Goal: Task Accomplishment & Management: Manage account settings

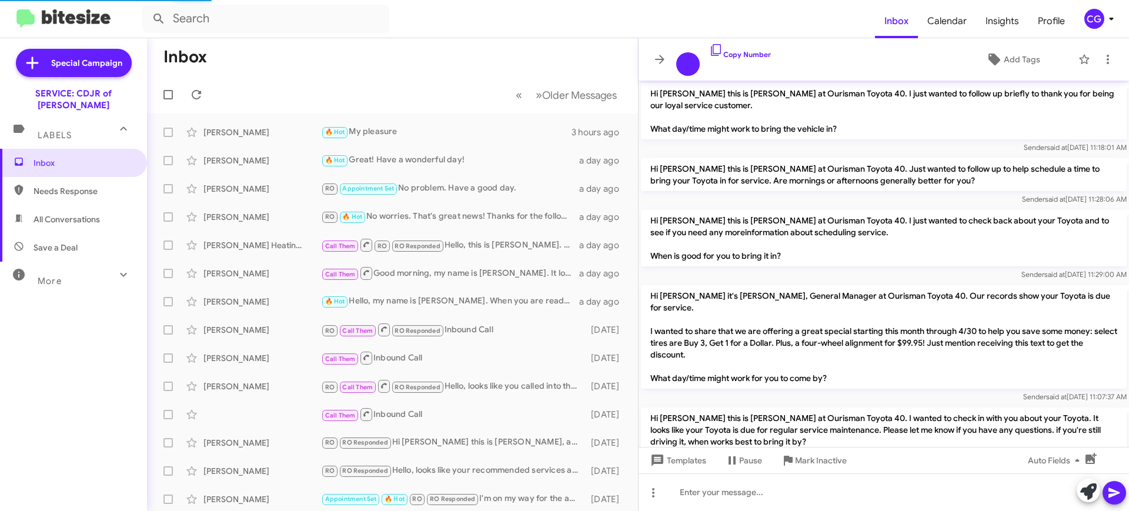
scroll to position [832, 0]
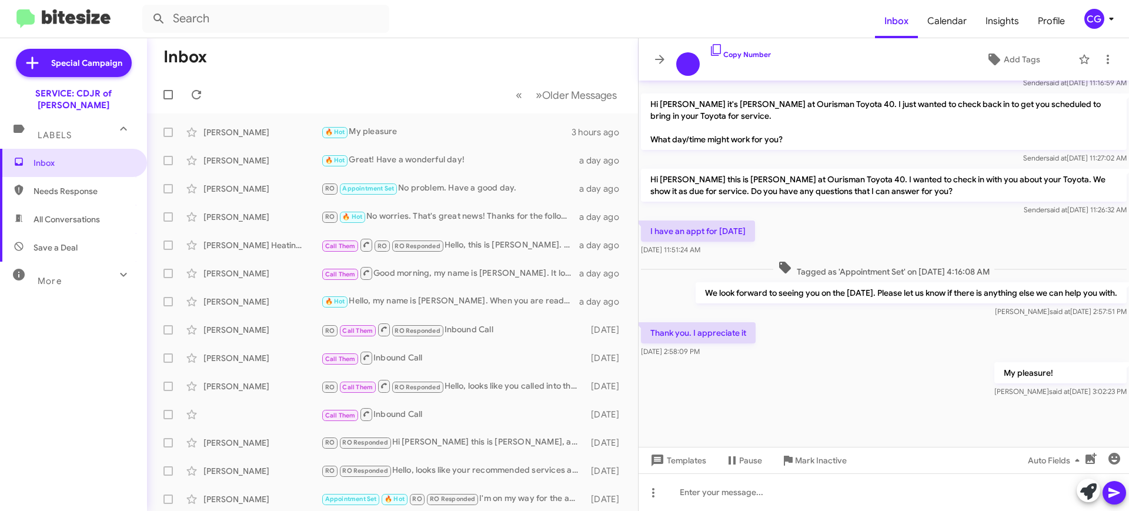
click at [1091, 10] on div "CG" at bounding box center [1094, 19] width 20 height 20
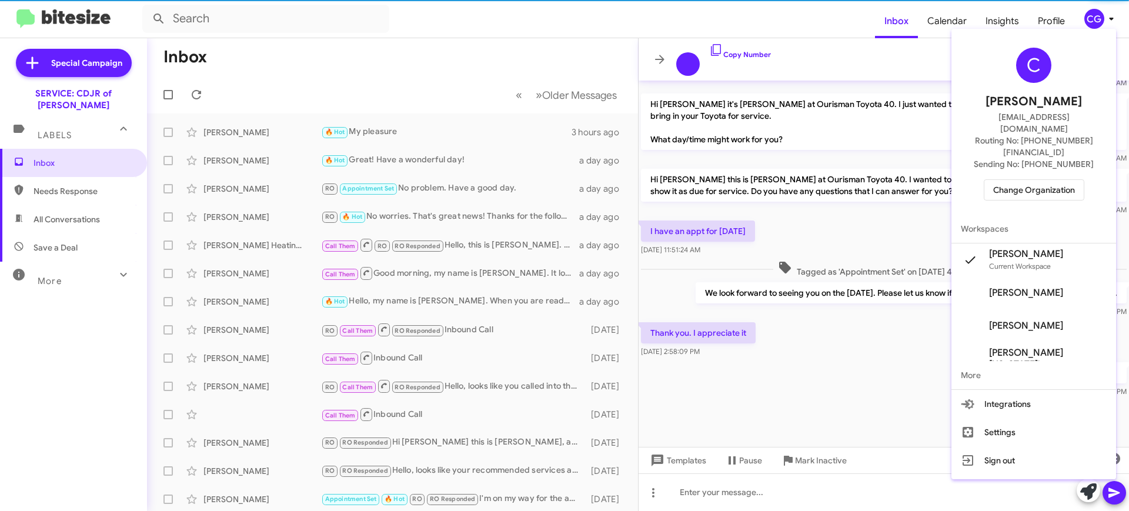
click at [1047, 180] on span "Change Organization" at bounding box center [1034, 190] width 82 height 20
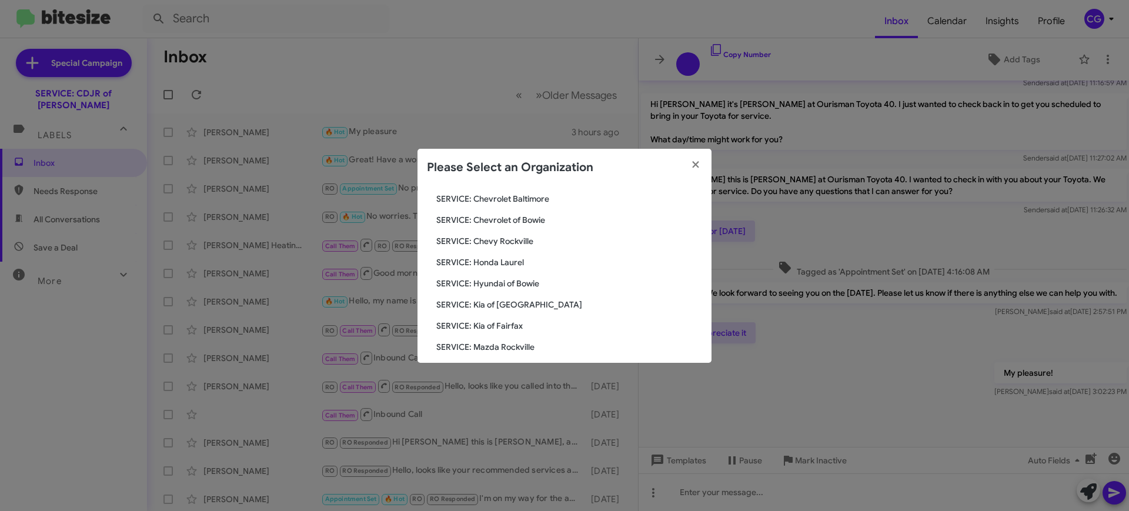
scroll to position [217, 0]
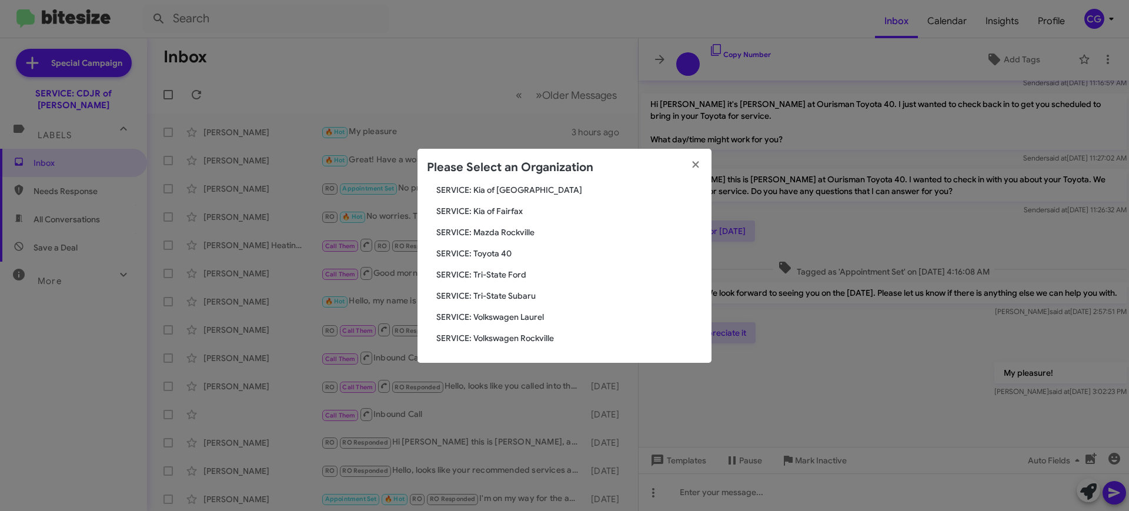
click at [500, 254] on span "SERVICE: Toyota 40" at bounding box center [569, 254] width 266 height 12
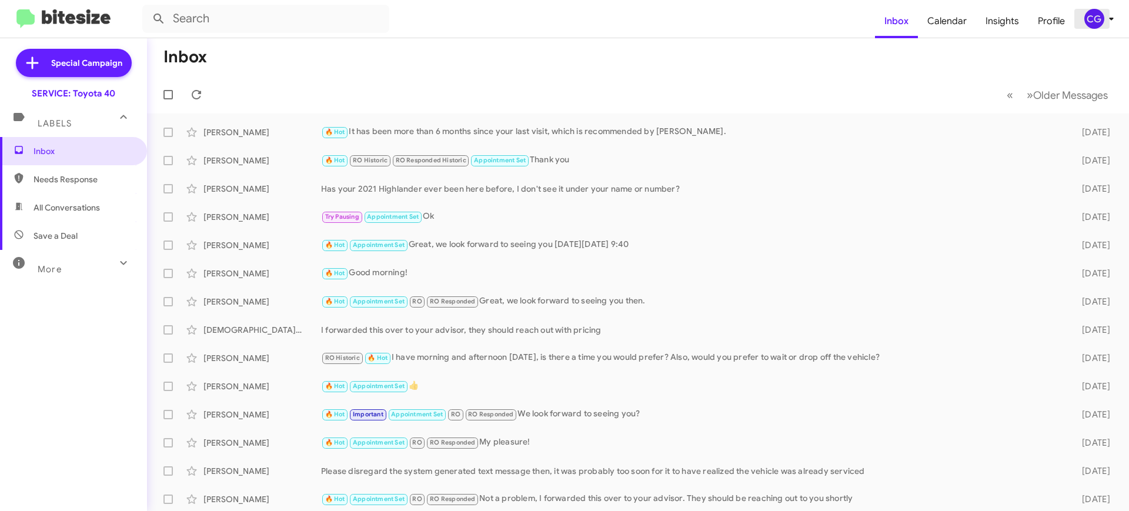
click at [1090, 15] on div "CG" at bounding box center [1094, 19] width 20 height 20
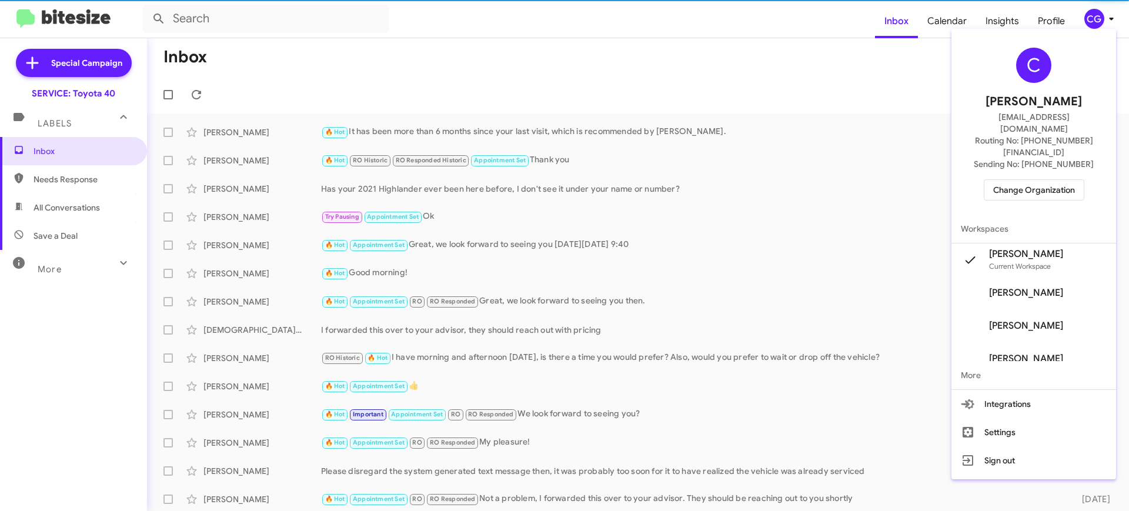
click at [1065, 180] on span "Change Organization" at bounding box center [1034, 190] width 82 height 20
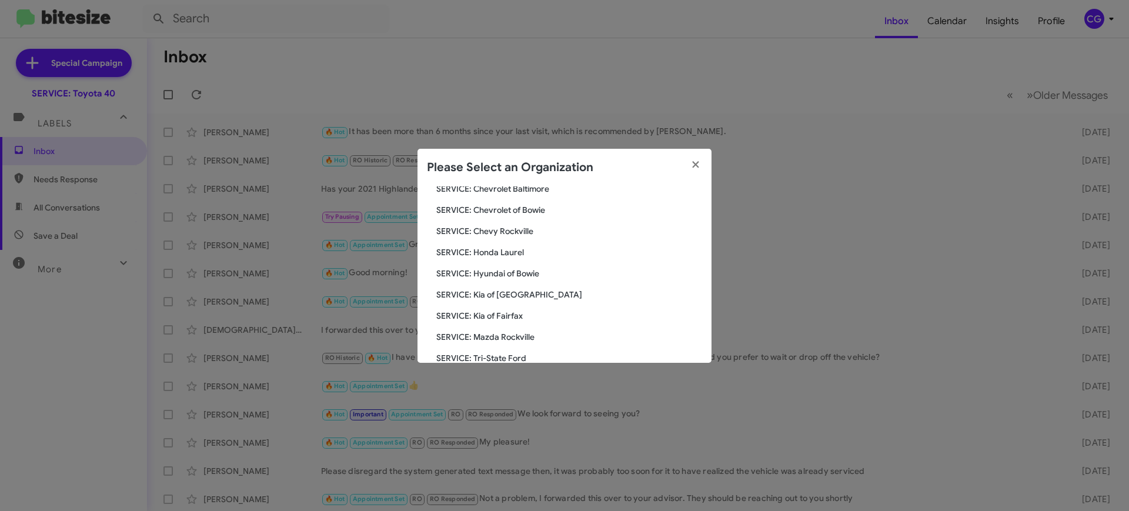
scroll to position [147, 0]
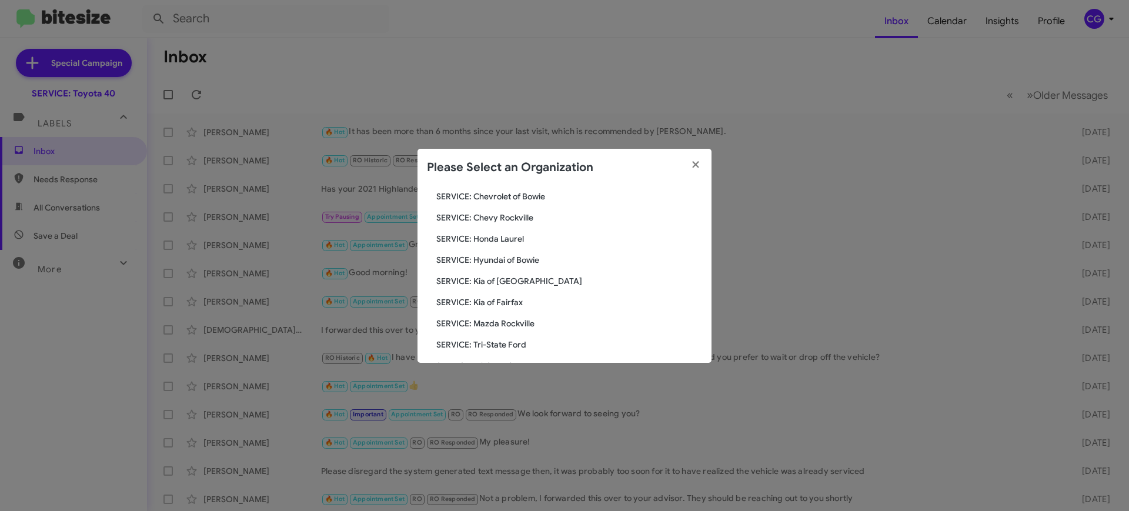
click at [534, 263] on span "SERVICE: Hyundai of Bowie" at bounding box center [569, 260] width 266 height 12
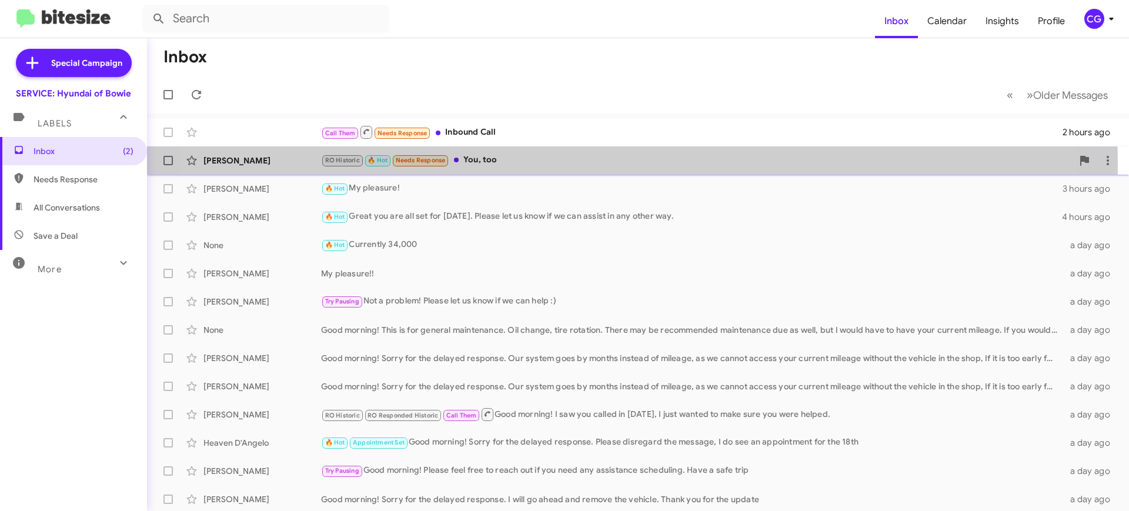
click at [574, 163] on div "RO Historic 🔥 Hot Needs Response You, too" at bounding box center [696, 160] width 751 height 14
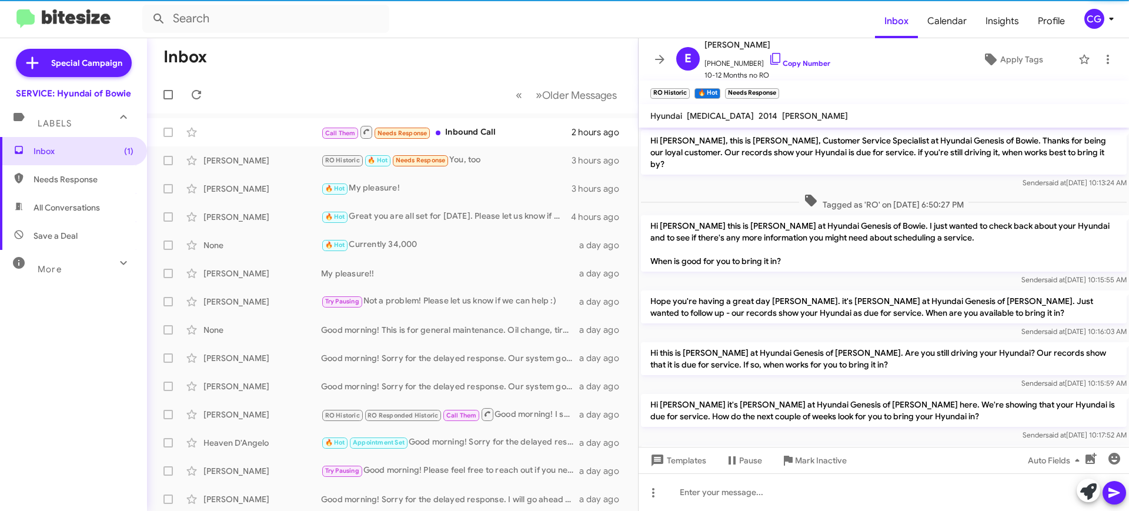
scroll to position [443, 0]
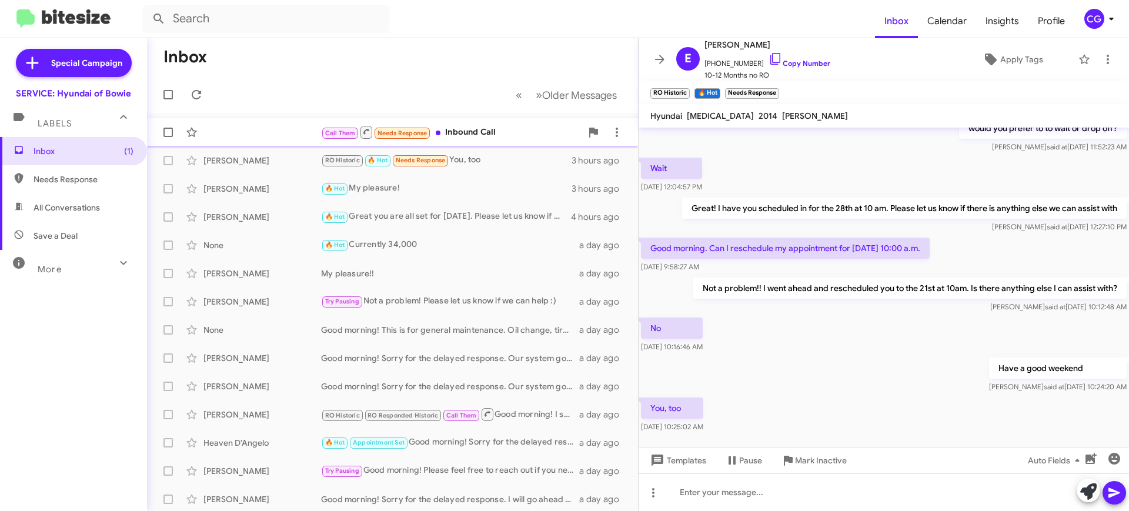
click at [467, 131] on div "Call Them Needs Response Inbound Call" at bounding box center [451, 132] width 260 height 15
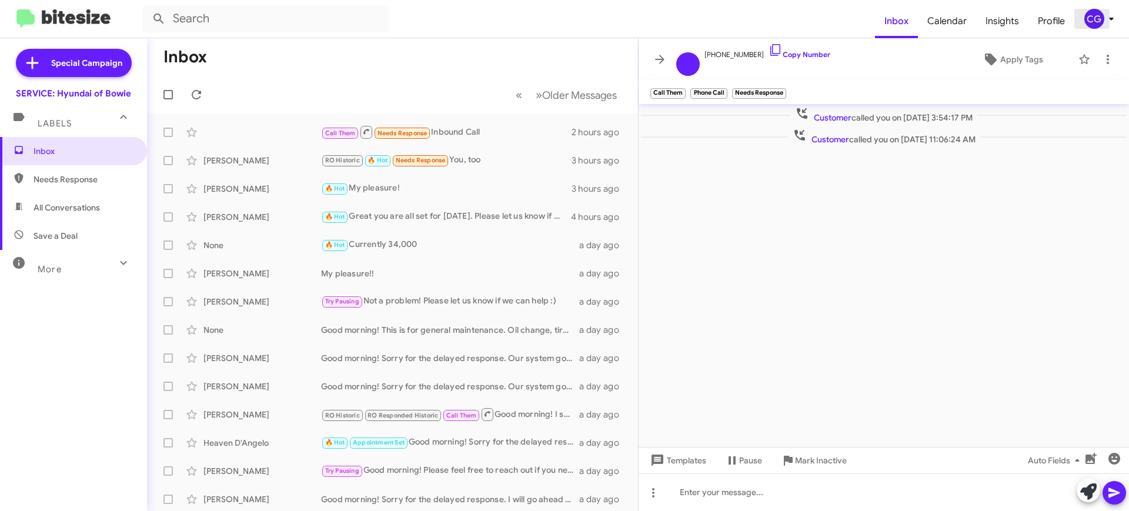
drag, startPoint x: 1102, startPoint y: 21, endPoint x: 1102, endPoint y: 28, distance: 7.1
click at [1102, 24] on span "CG" at bounding box center [1101, 19] width 35 height 20
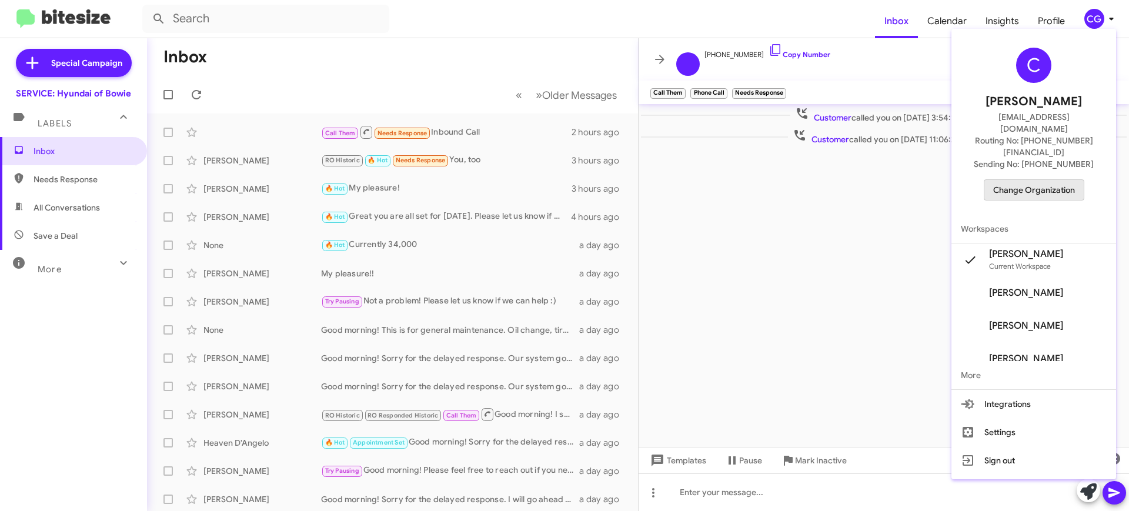
drag, startPoint x: 1072, startPoint y: 172, endPoint x: 1069, endPoint y: 180, distance: 9.1
click at [1071, 178] on div "C Carmen Gast cgast@ourismancars.com Routing No: +1 (301) 249-4227 Sending No: …" at bounding box center [1033, 124] width 165 height 181
click at [1037, 180] on span "Change Organization" at bounding box center [1034, 190] width 82 height 20
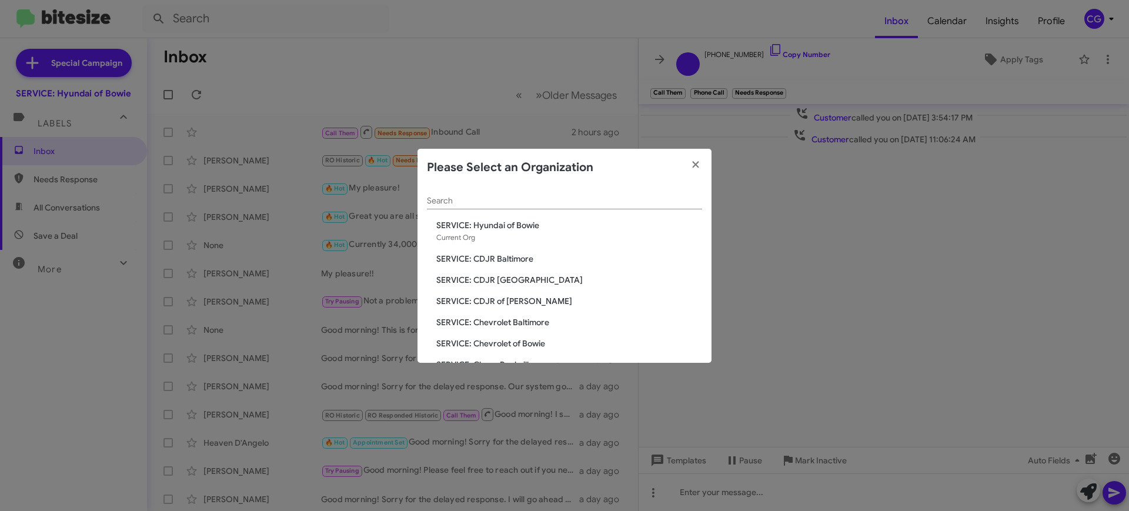
scroll to position [147, 0]
click at [523, 282] on span "SERVICE: Kia of Fairfax" at bounding box center [569, 281] width 266 height 12
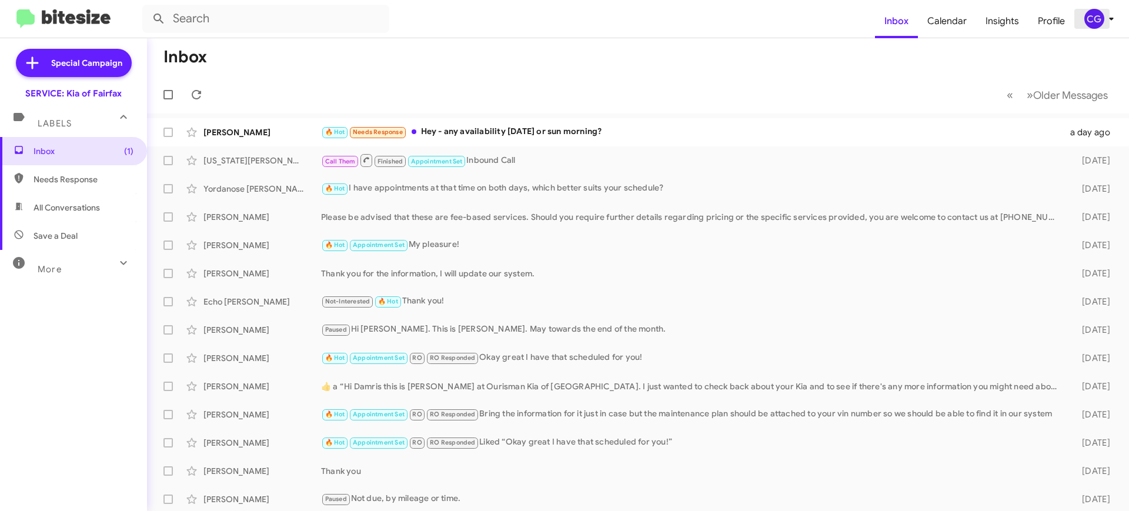
click at [1098, 22] on div "CG" at bounding box center [1094, 19] width 20 height 20
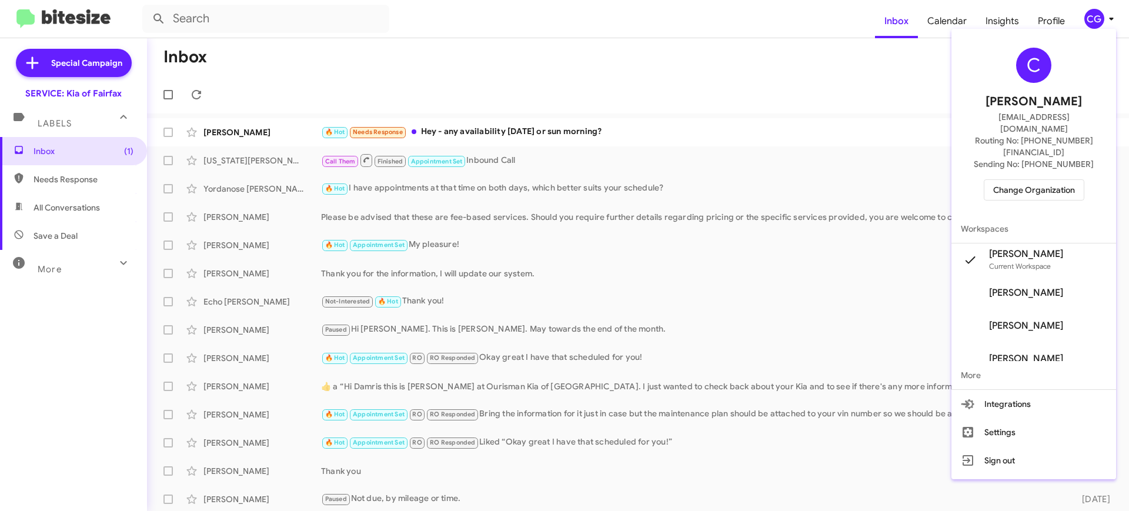
click at [1051, 153] on div "C Carmen Gast cgast@ourismancars.com Routing No: +1 (703) 934-8877 Sending No: …" at bounding box center [1033, 124] width 165 height 181
drag, startPoint x: 1050, startPoint y: 154, endPoint x: 1051, endPoint y: 165, distance: 11.2
click at [1050, 156] on div "C Carmen Gast cgast@ourismancars.com Routing No: +1 (703) 934-8877 Sending No: …" at bounding box center [1033, 124] width 165 height 181
click at [1051, 180] on span "Change Organization" at bounding box center [1034, 190] width 82 height 20
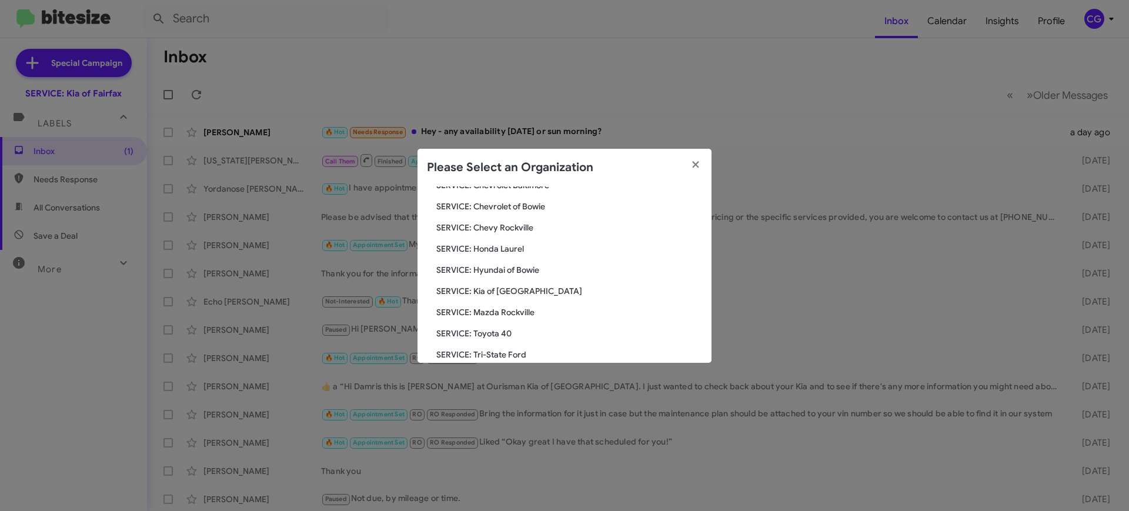
scroll to position [147, 0]
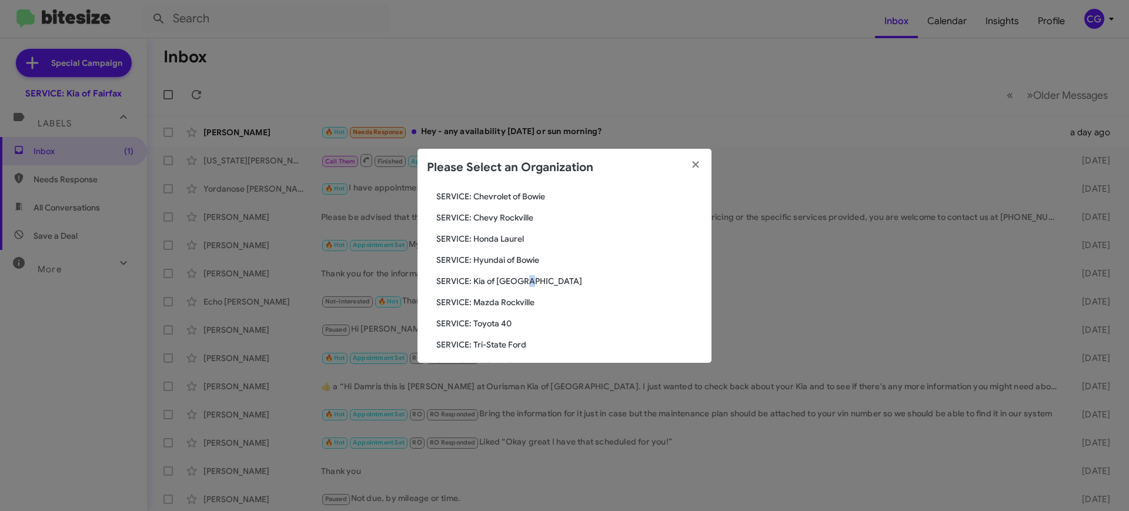
click at [526, 273] on div "Search SERVICE: Kia of Fairfax Current Org SERVICE: CDJR Baltimore SERVICE: CDJ…" at bounding box center [564, 274] width 294 height 176
click at [527, 279] on span "SERVICE: Kia of [GEOGRAPHIC_DATA]" at bounding box center [569, 281] width 266 height 12
